Goal: Navigation & Orientation: Find specific page/section

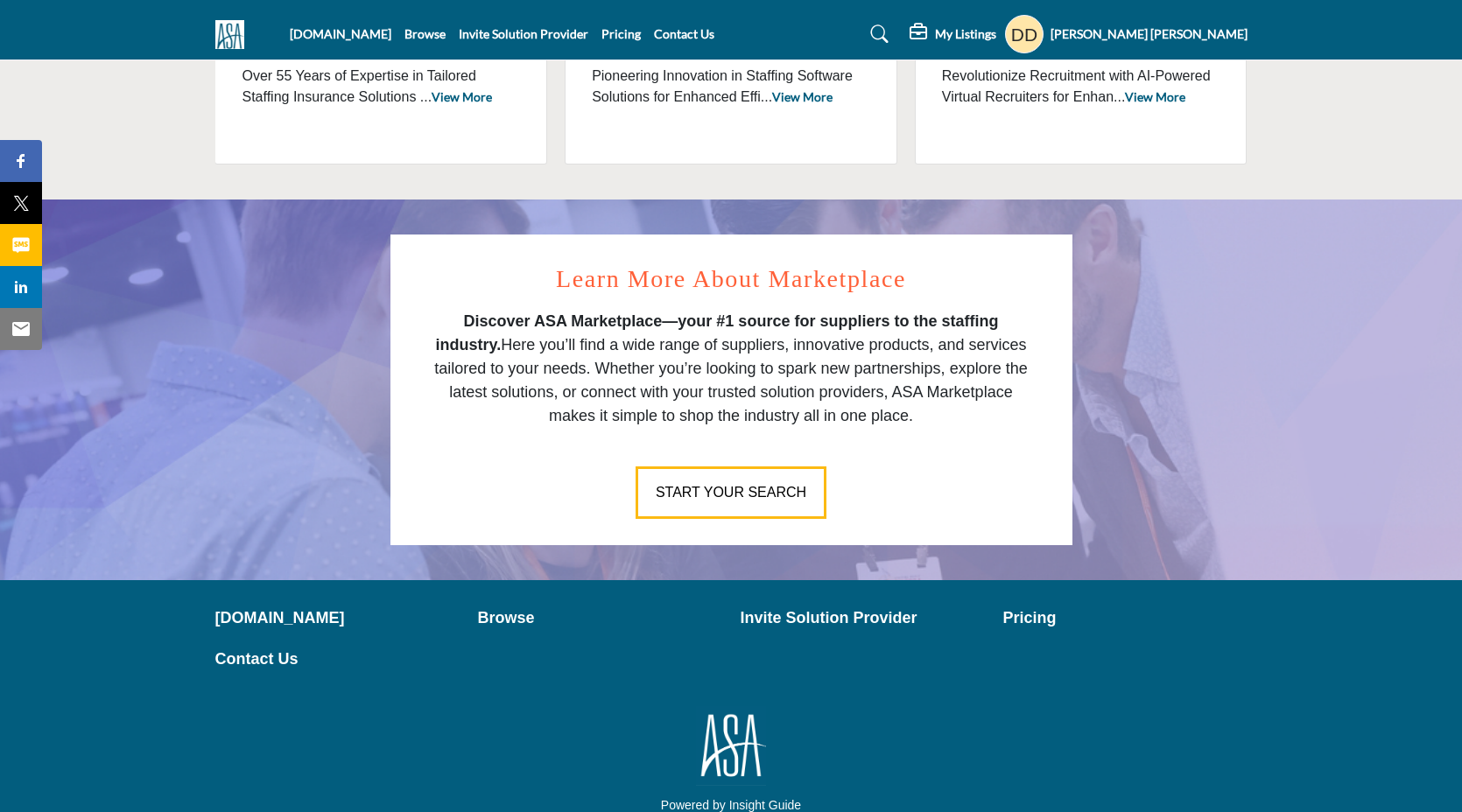
scroll to position [930, 0]
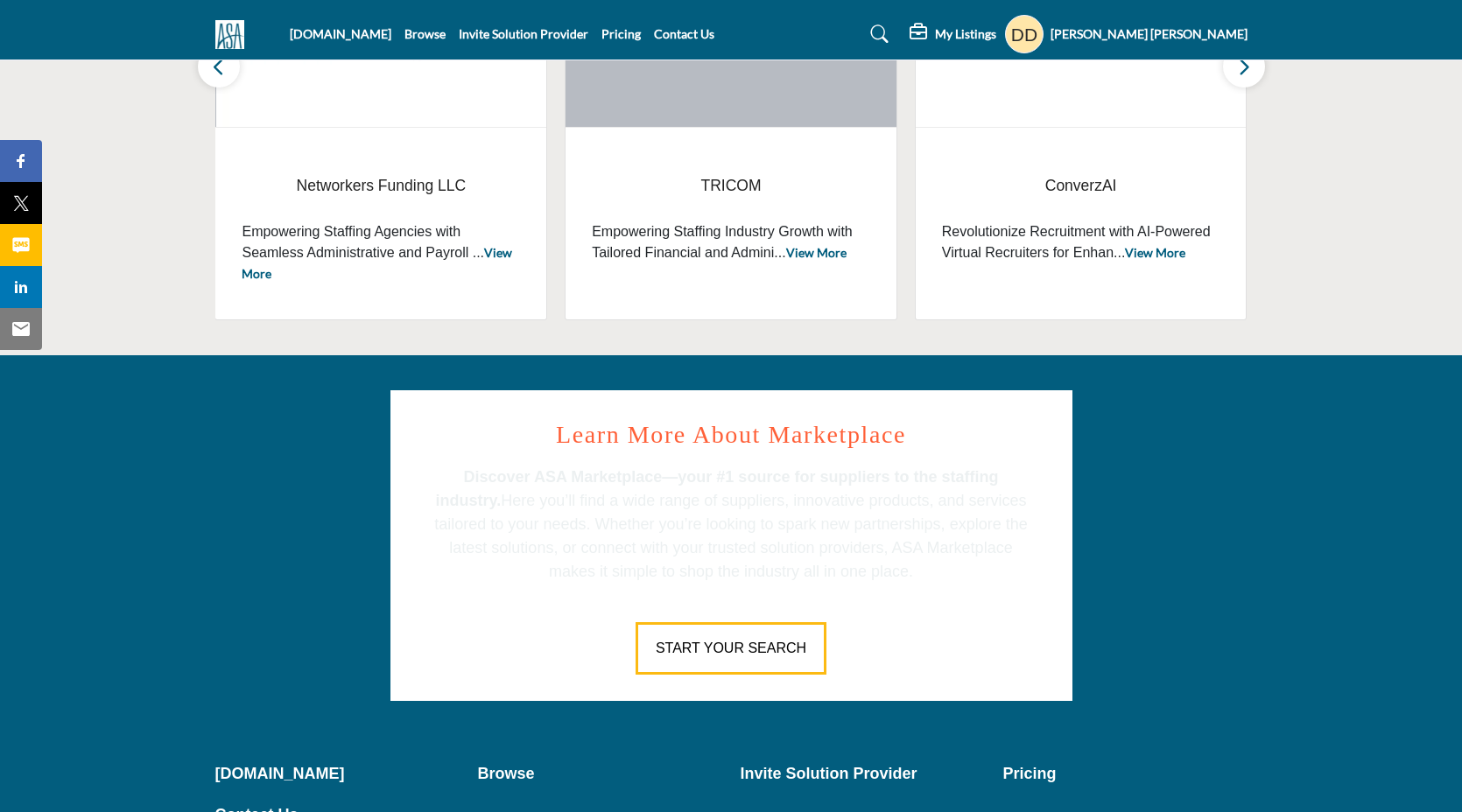
scroll to position [721, 0]
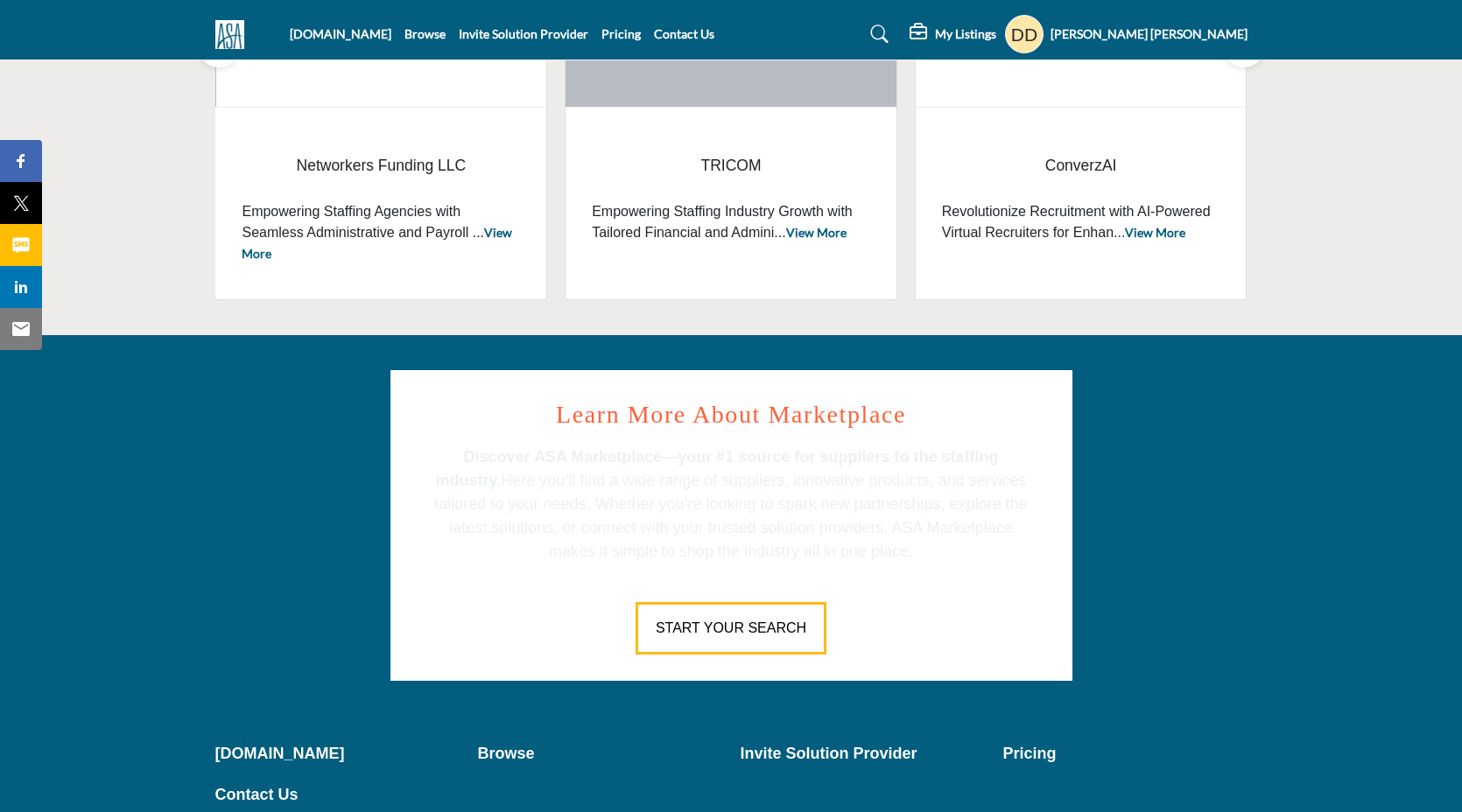
click at [496, 491] on p "Discover ASA Marketplace—your #1 source for suppliers to the staffing industry.…" at bounding box center [732, 505] width 603 height 118
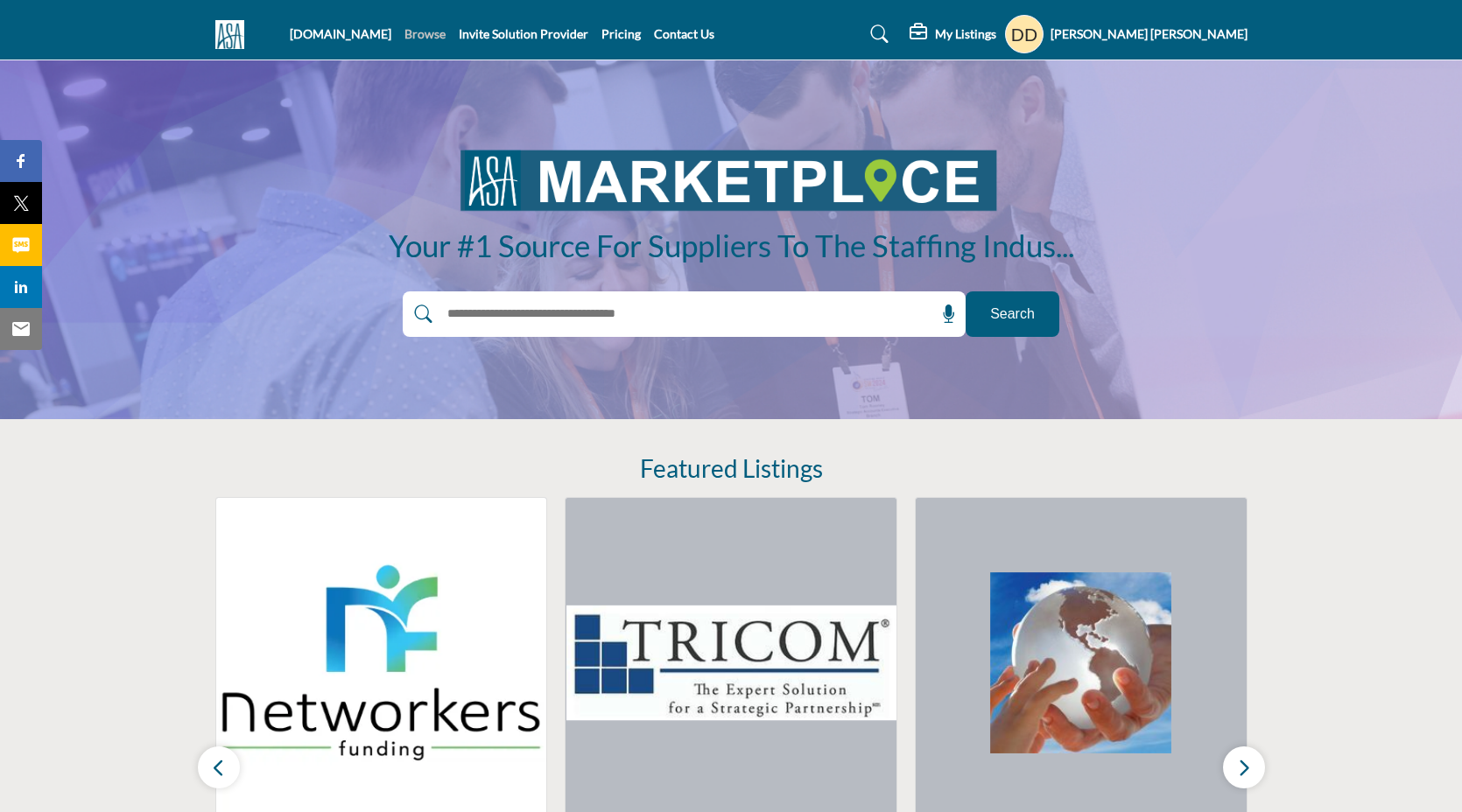
click at [441, 35] on link "Browse" at bounding box center [425, 33] width 41 height 15
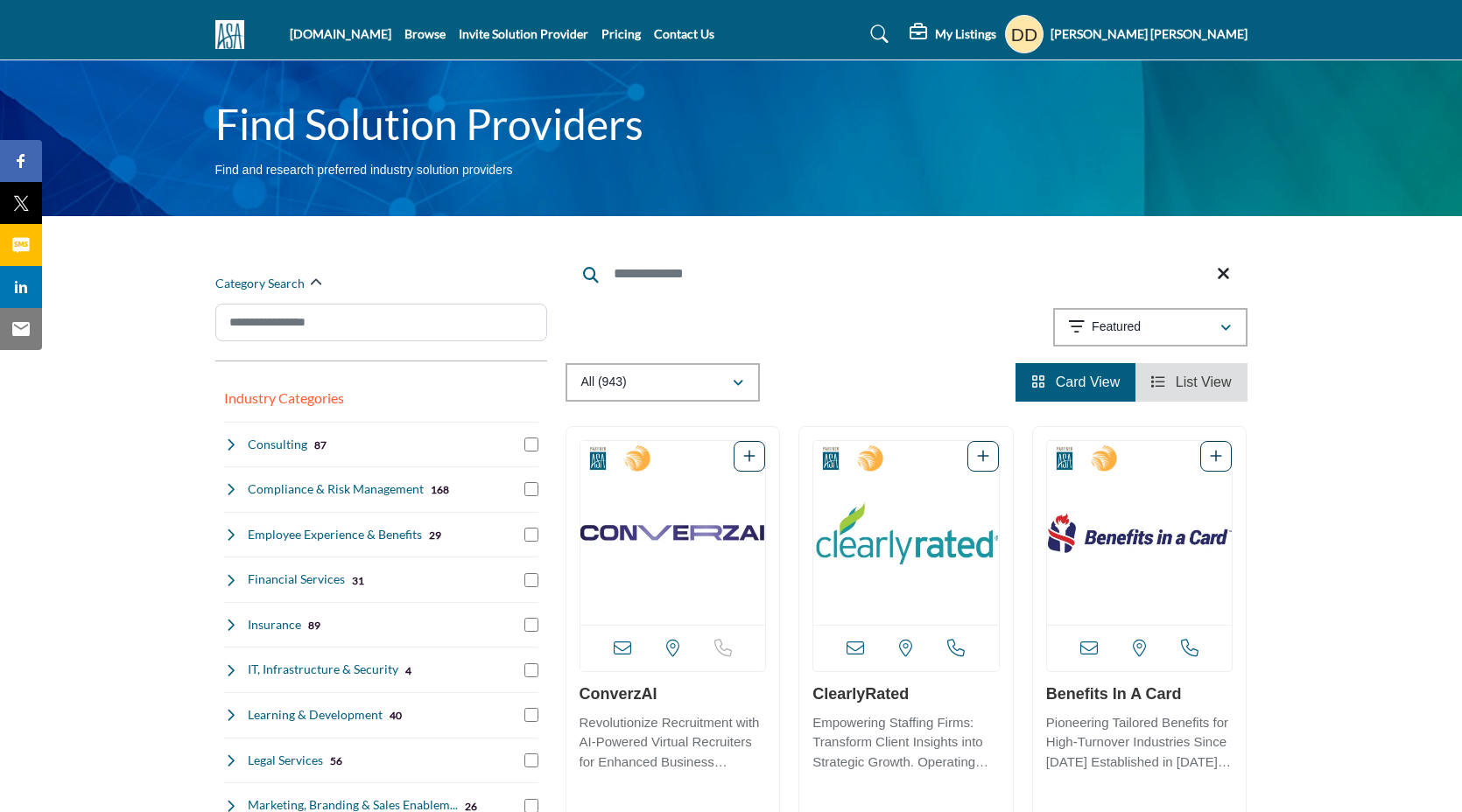
click at [229, 41] on img at bounding box center [234, 34] width 38 height 29
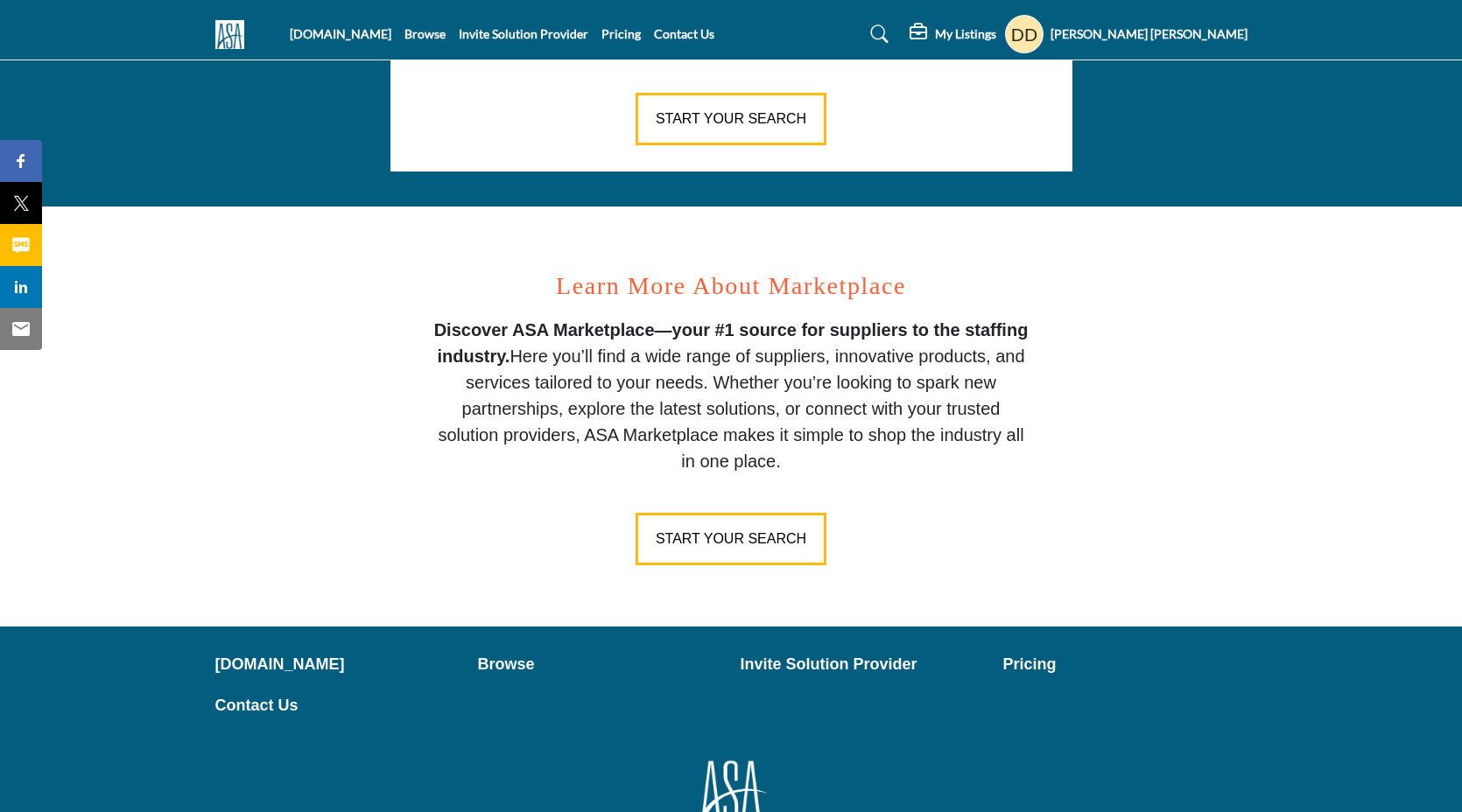
scroll to position [1270, 0]
